Goal: Task Accomplishment & Management: Manage account settings

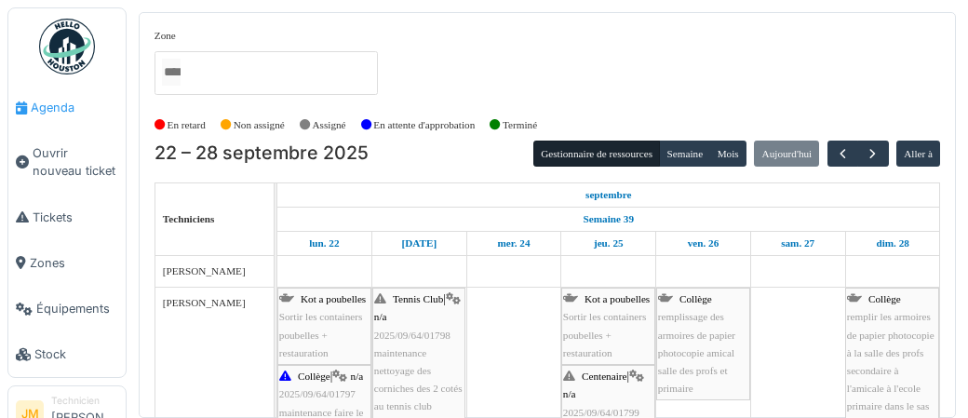
click at [64, 110] on span "Agenda" at bounding box center [74, 108] width 87 height 18
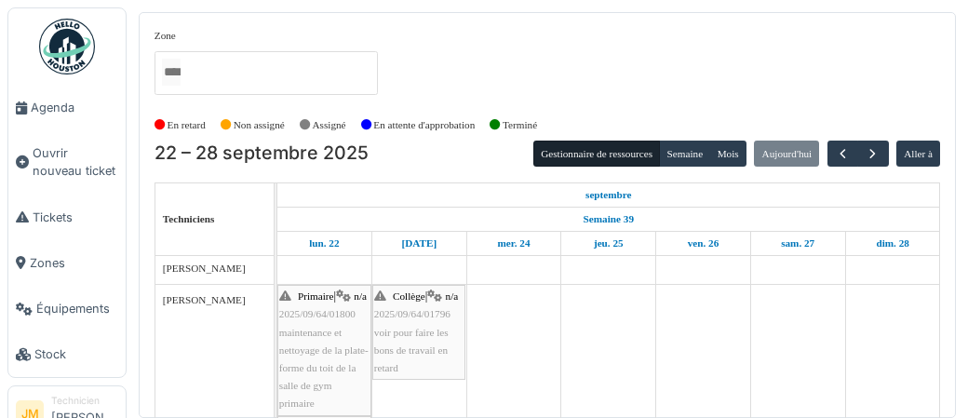
scroll to position [450, 0]
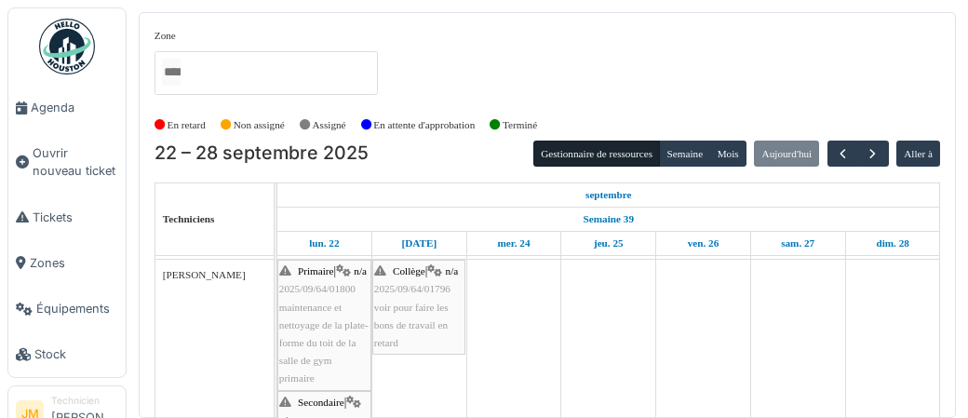
click at [329, 342] on span "maintenance et nettoyage de la plate-forme du toit de la salle de gym primaire" at bounding box center [323, 343] width 89 height 83
click at [46, 111] on span "Agenda" at bounding box center [74, 108] width 87 height 18
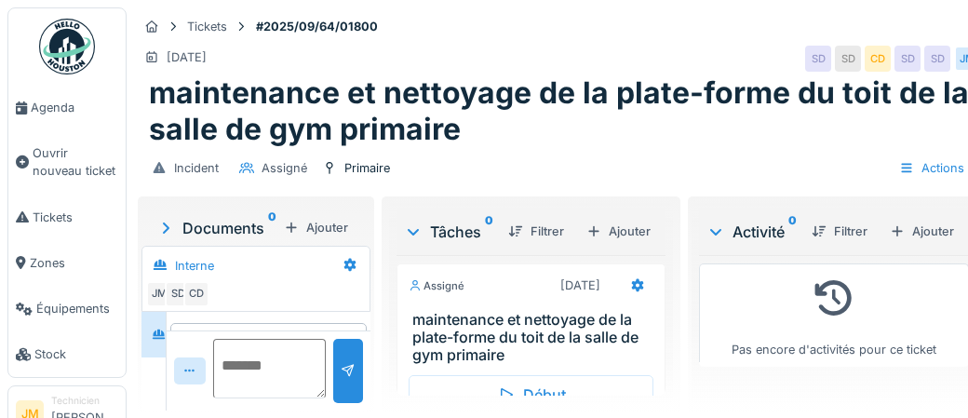
scroll to position [53, 0]
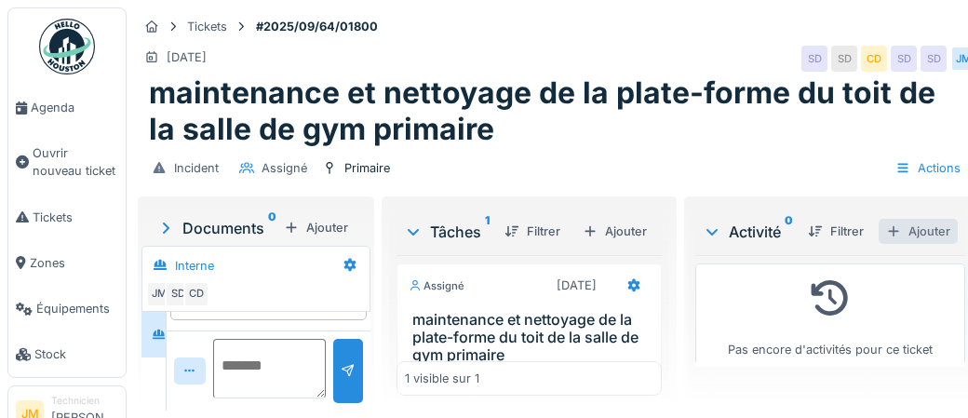
click at [926, 234] on div "Ajouter" at bounding box center [918, 231] width 79 height 25
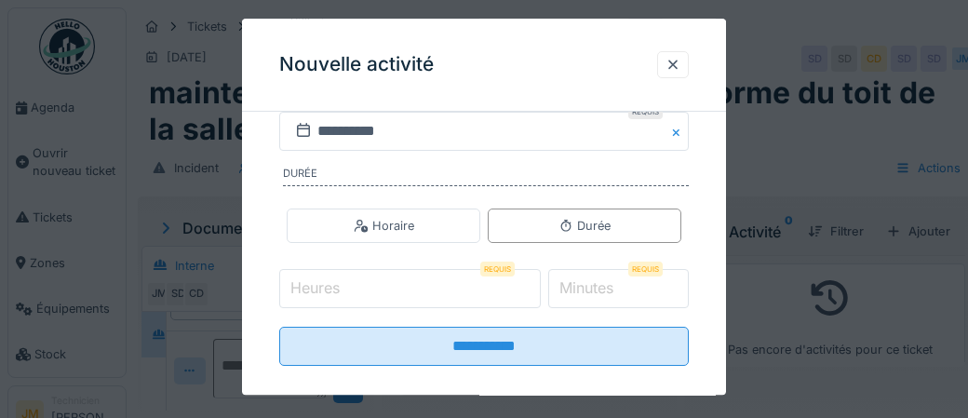
scroll to position [376, 0]
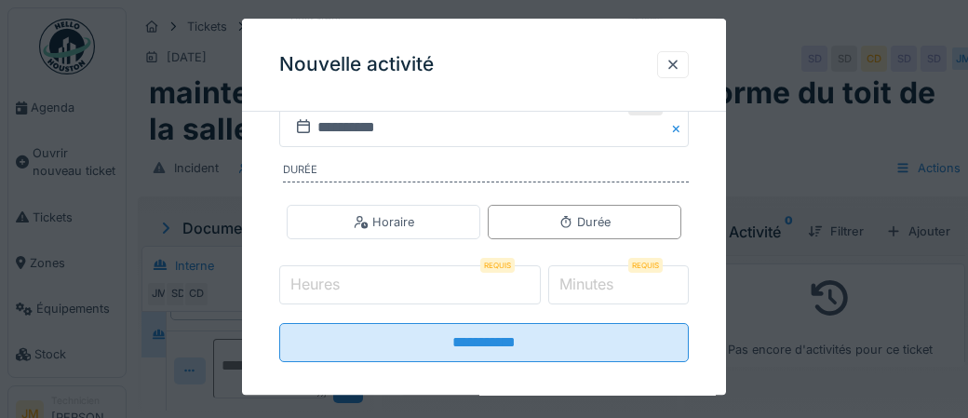
click at [383, 284] on input "Heures" at bounding box center [410, 284] width 262 height 39
click at [370, 282] on input "Heures" at bounding box center [410, 284] width 262 height 39
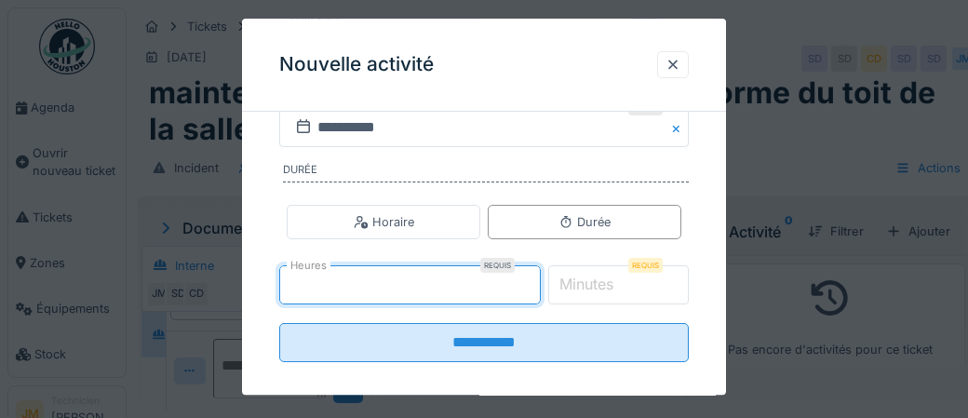
type input "*"
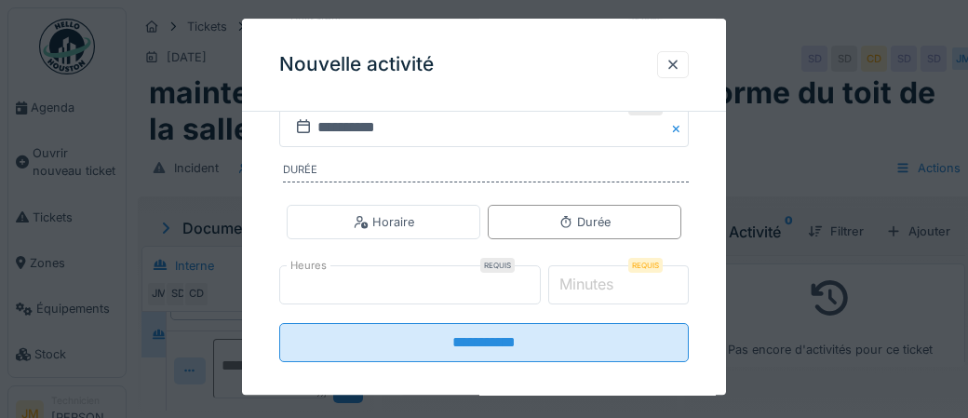
click at [601, 283] on label "Minutes" at bounding box center [586, 285] width 61 height 22
click at [601, 283] on input "*" at bounding box center [618, 284] width 141 height 39
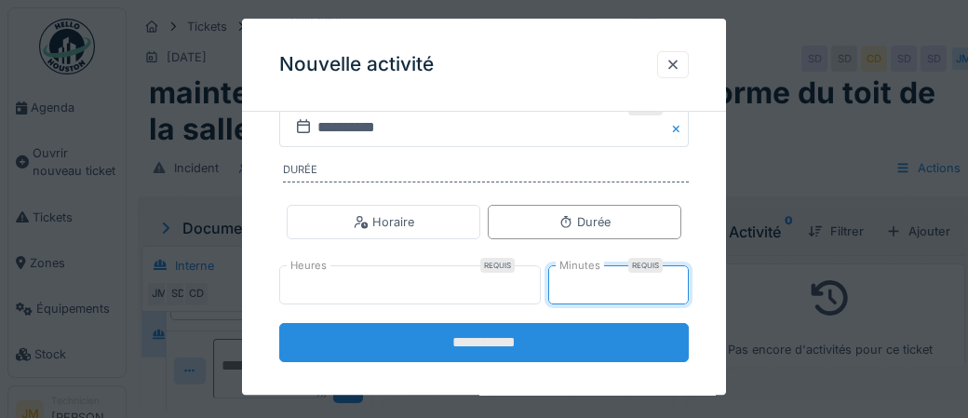
type input "**"
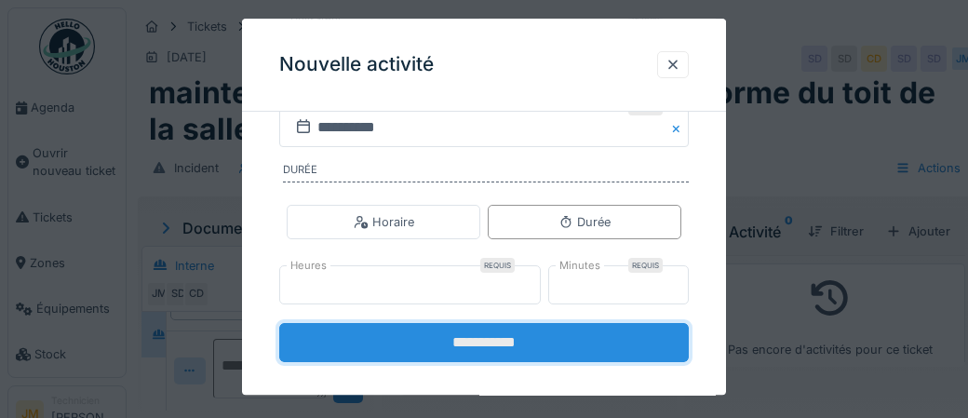
click at [504, 346] on input "**********" at bounding box center [484, 342] width 410 height 39
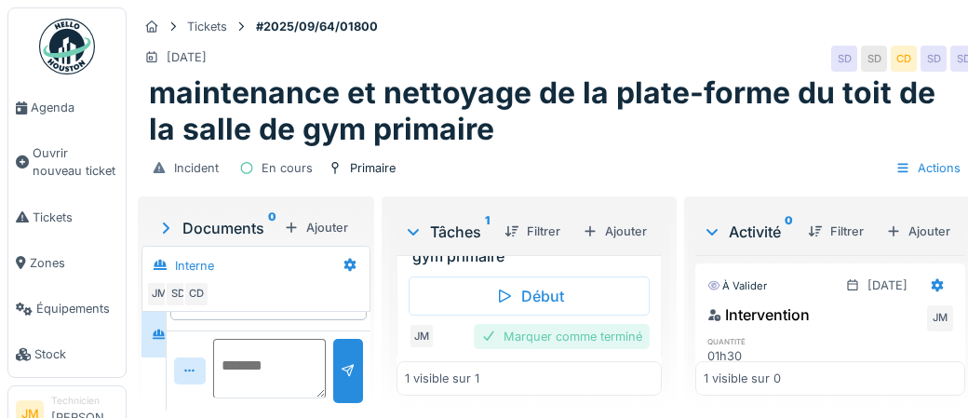
scroll to position [103, 0]
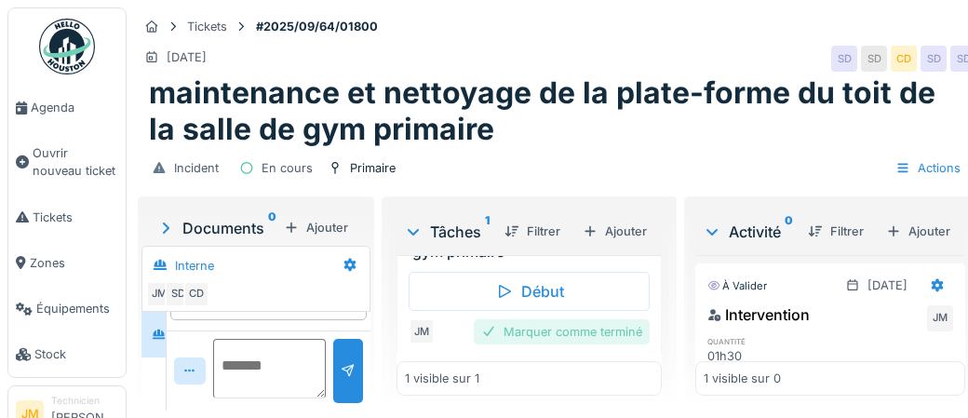
click at [583, 326] on div "Marquer comme terminé" at bounding box center [562, 331] width 176 height 25
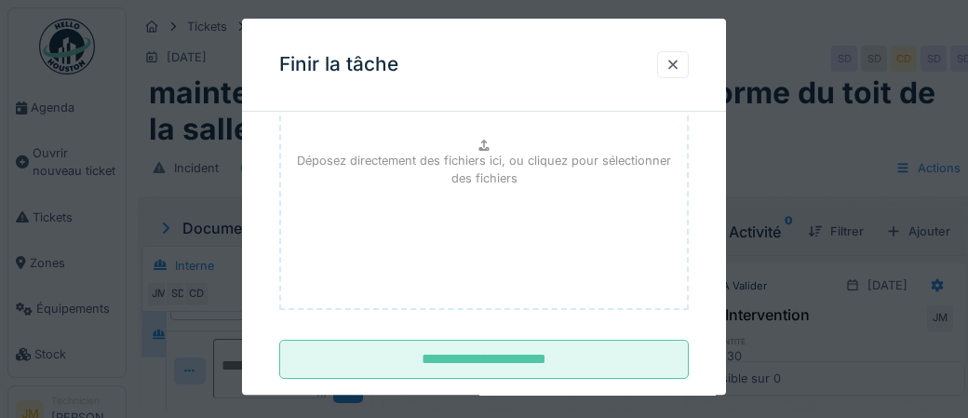
scroll to position [303, 0]
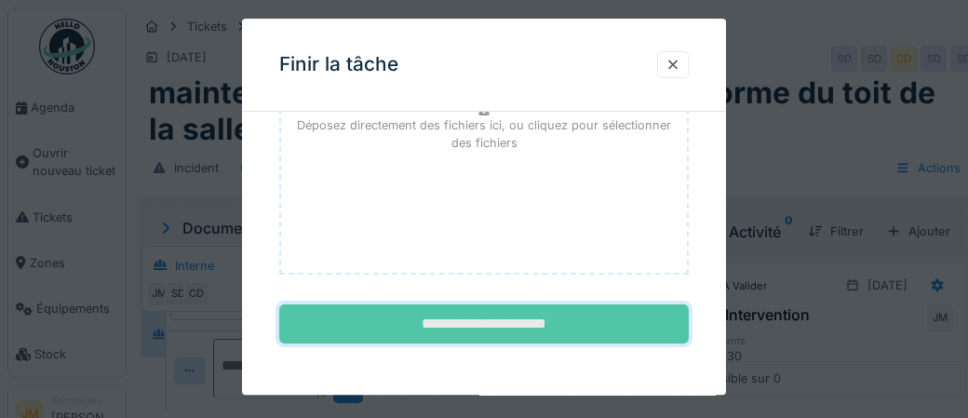
click at [515, 330] on input "**********" at bounding box center [484, 324] width 410 height 39
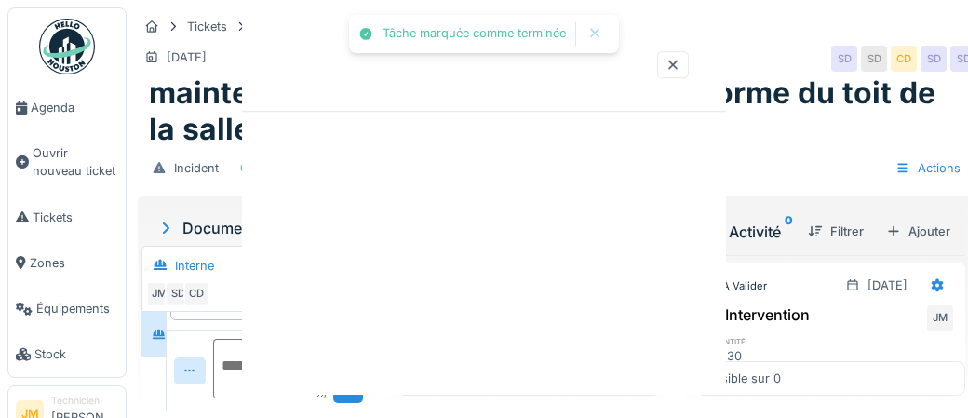
scroll to position [0, 0]
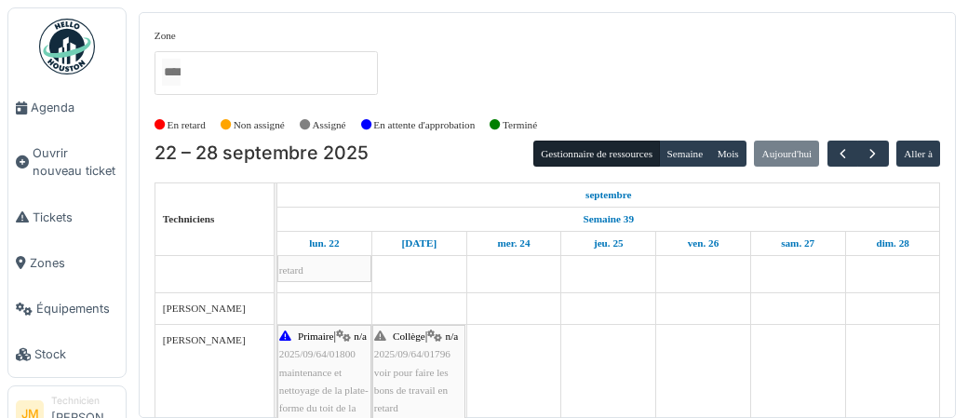
scroll to position [464, 0]
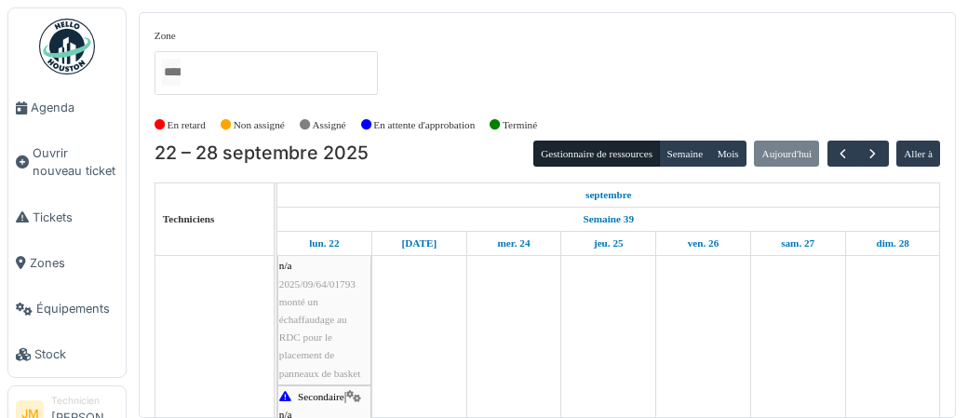
click at [323, 316] on span "monté un échaffaudage au RDC pour le placement de panneaux de basket" at bounding box center [320, 337] width 82 height 83
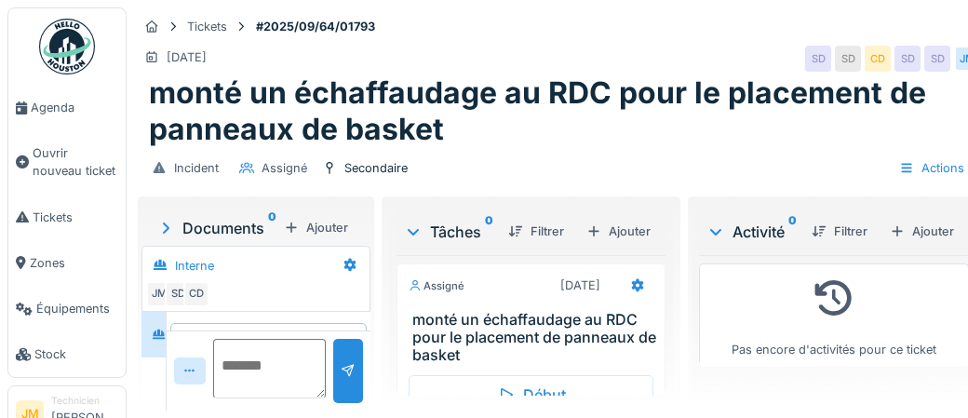
scroll to position [53, 0]
